Goal: Transaction & Acquisition: Obtain resource

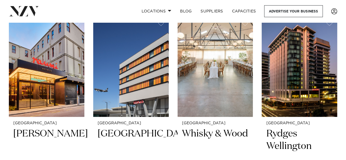
scroll to position [122, 0]
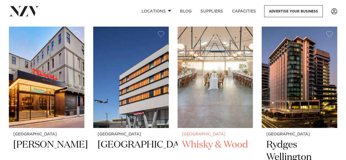
click at [211, 146] on h2 "Whisky & Wood" at bounding box center [215, 157] width 67 height 37
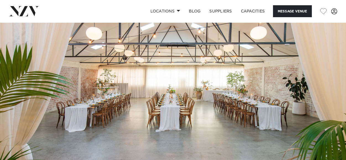
click at [283, 88] on img at bounding box center [173, 103] width 346 height 162
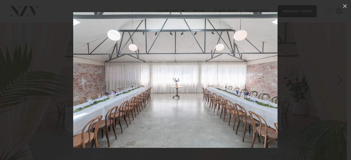
click at [310, 77] on div at bounding box center [175, 80] width 351 height 160
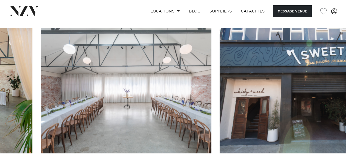
scroll to position [543, 0]
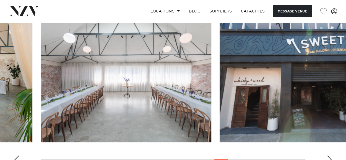
click at [328, 94] on img "21 / 29" at bounding box center [305, 79] width 171 height 125
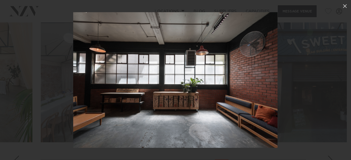
click at [328, 94] on div at bounding box center [175, 80] width 351 height 160
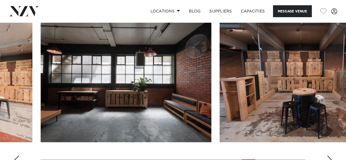
click at [328, 94] on img "24 / 29" at bounding box center [305, 79] width 171 height 125
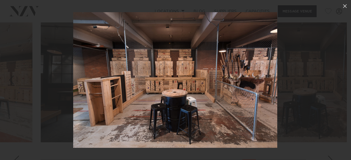
click at [328, 94] on div at bounding box center [175, 80] width 351 height 160
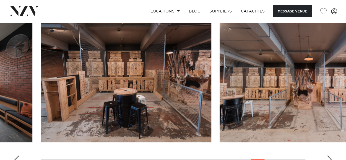
click at [328, 94] on img "25 / 29" at bounding box center [305, 79] width 171 height 125
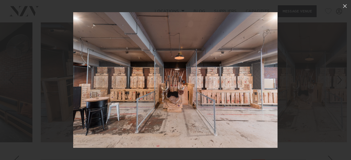
click at [328, 94] on div at bounding box center [175, 80] width 351 height 160
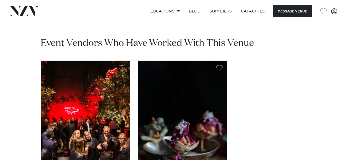
scroll to position [1019, 0]
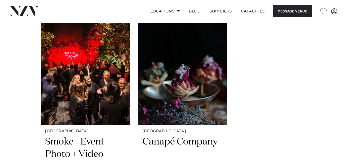
click at [222, 118] on img "2 / 2" at bounding box center [182, 65] width 89 height 120
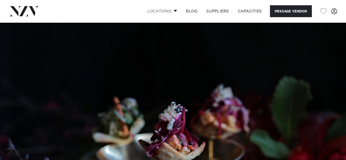
click at [176, 11] on span at bounding box center [176, 11] width 4 height 2
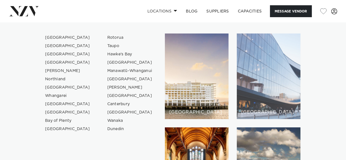
click at [237, 45] on div "[GEOGRAPHIC_DATA]" at bounding box center [269, 77] width 64 height 86
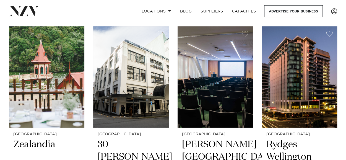
scroll to position [222, 0]
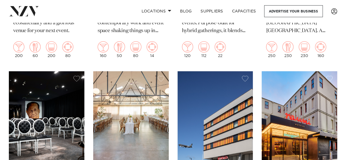
click at [228, 45] on div "[GEOGRAPHIC_DATA] [PERSON_NAME][GEOGRAPHIC_DATA] [PERSON_NAME][GEOGRAPHIC_DATA]…" at bounding box center [216, 7] width 76 height 111
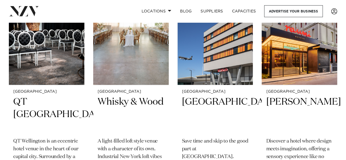
scroll to position [486, 0]
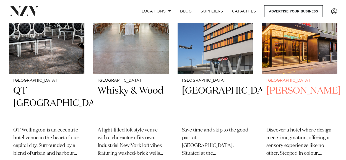
click at [266, 35] on img at bounding box center [300, 22] width 76 height 101
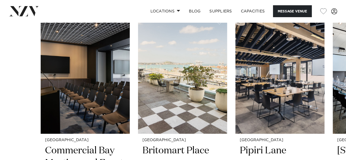
scroll to position [1118, 0]
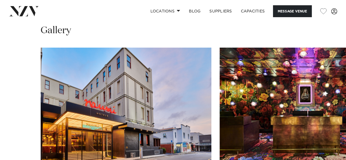
scroll to position [598, 0]
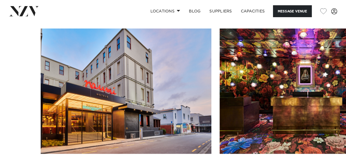
click at [328, 103] on swiper-container at bounding box center [173, 105] width 346 height 152
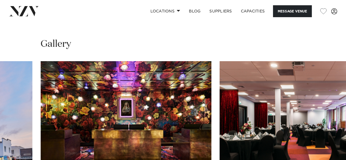
scroll to position [565, 0]
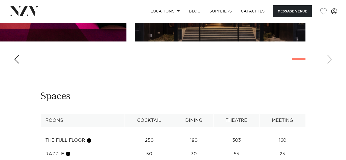
scroll to position [715, 0]
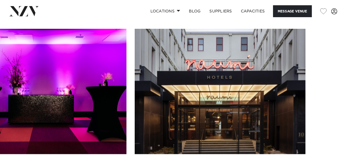
scroll to position [458, 0]
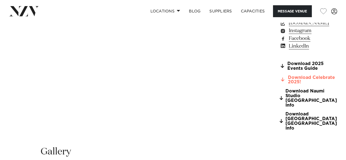
click at [280, 75] on link "Download Celebrate 2025!" at bounding box center [310, 79] width 61 height 9
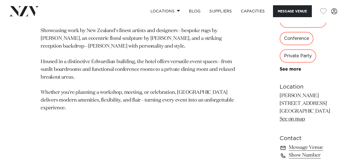
scroll to position [0, 0]
